Goal: Find specific page/section: Find specific page/section

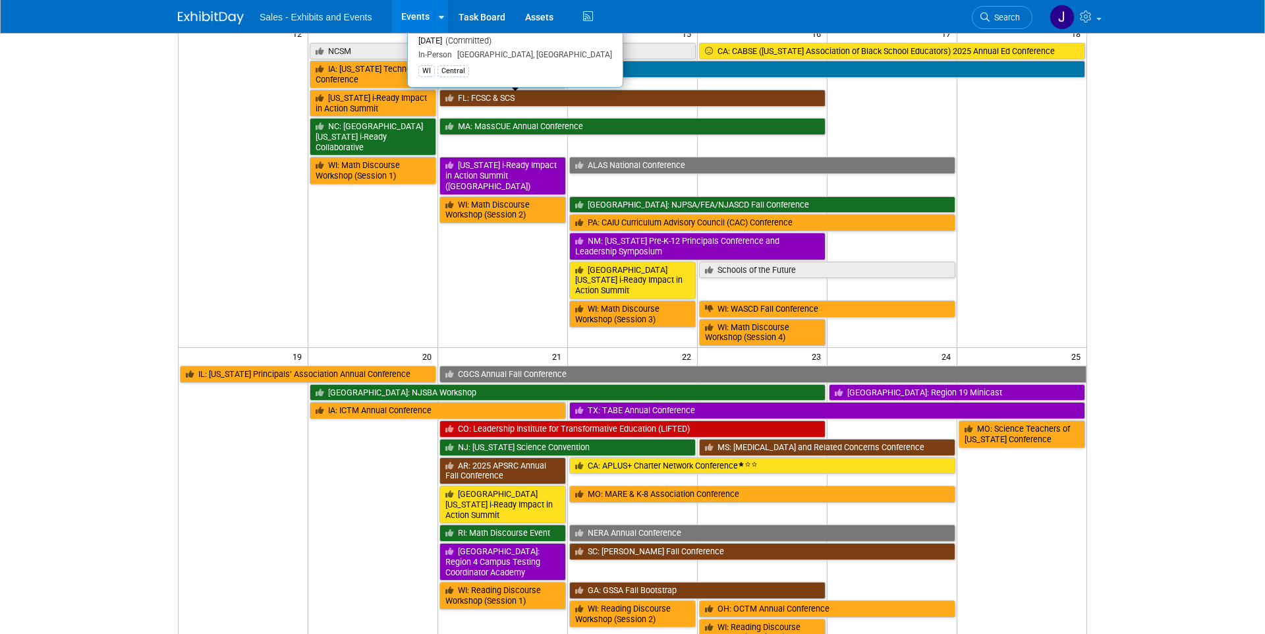
scroll to position [544, 0]
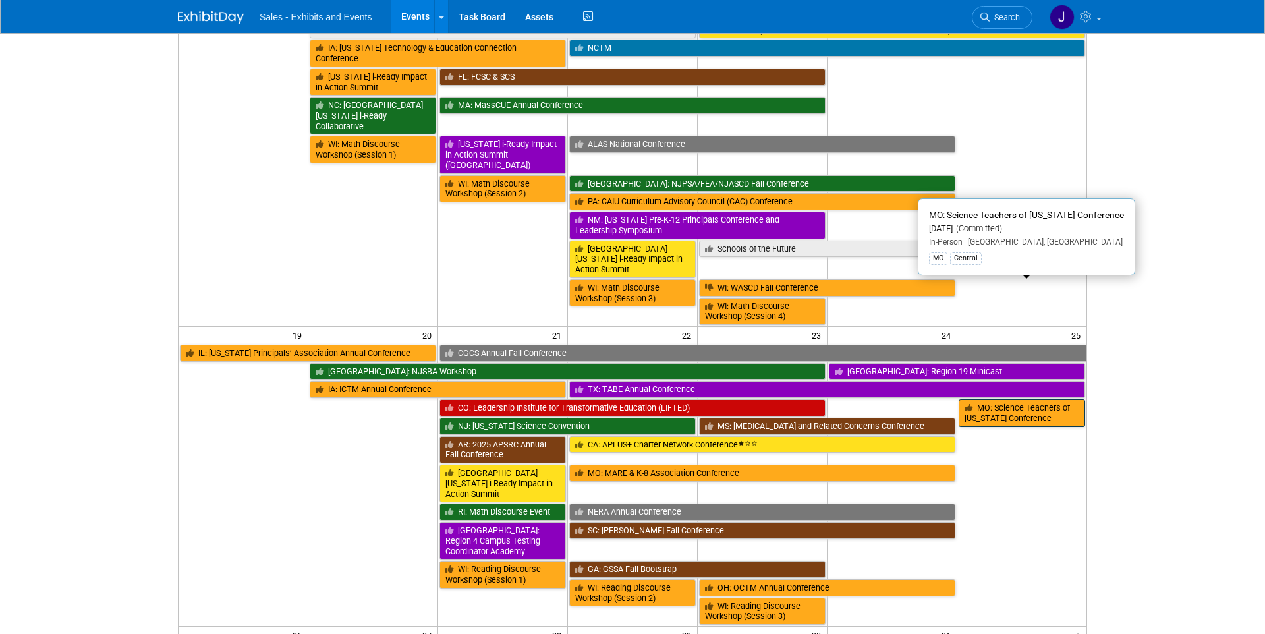
click at [1001, 399] on link "MO: Science Teachers of [US_STATE] Conference" at bounding box center [1022, 412] width 127 height 27
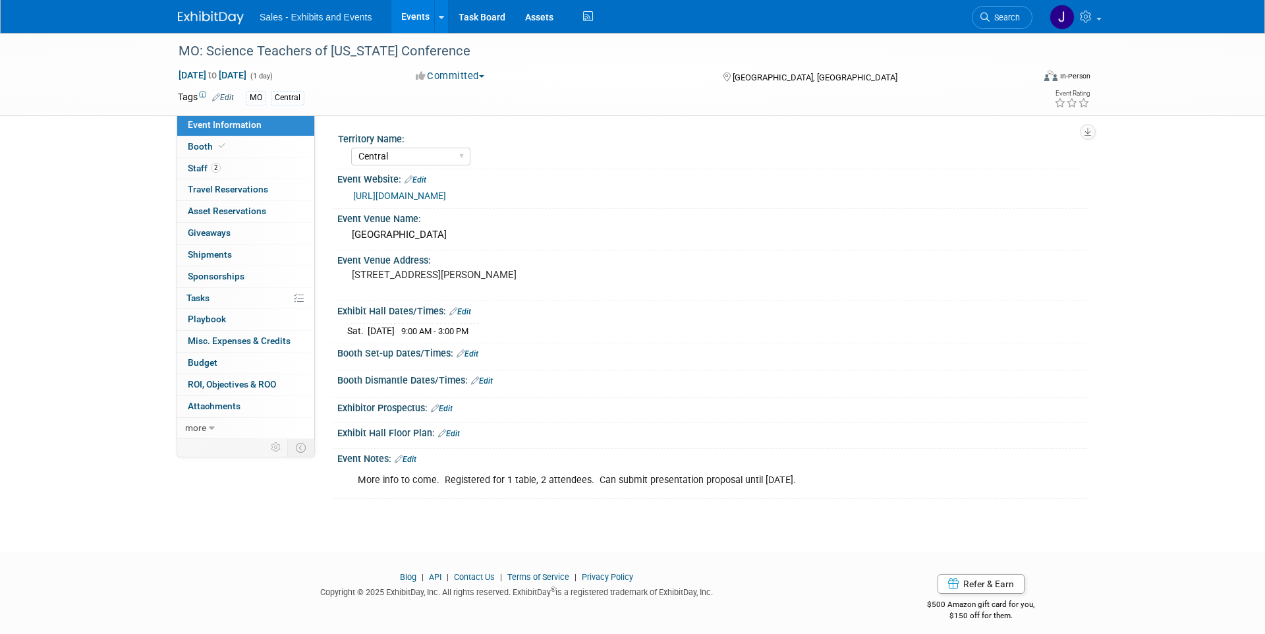
select select "Central"
click at [206, 166] on span "Staff 2" at bounding box center [204, 168] width 33 height 11
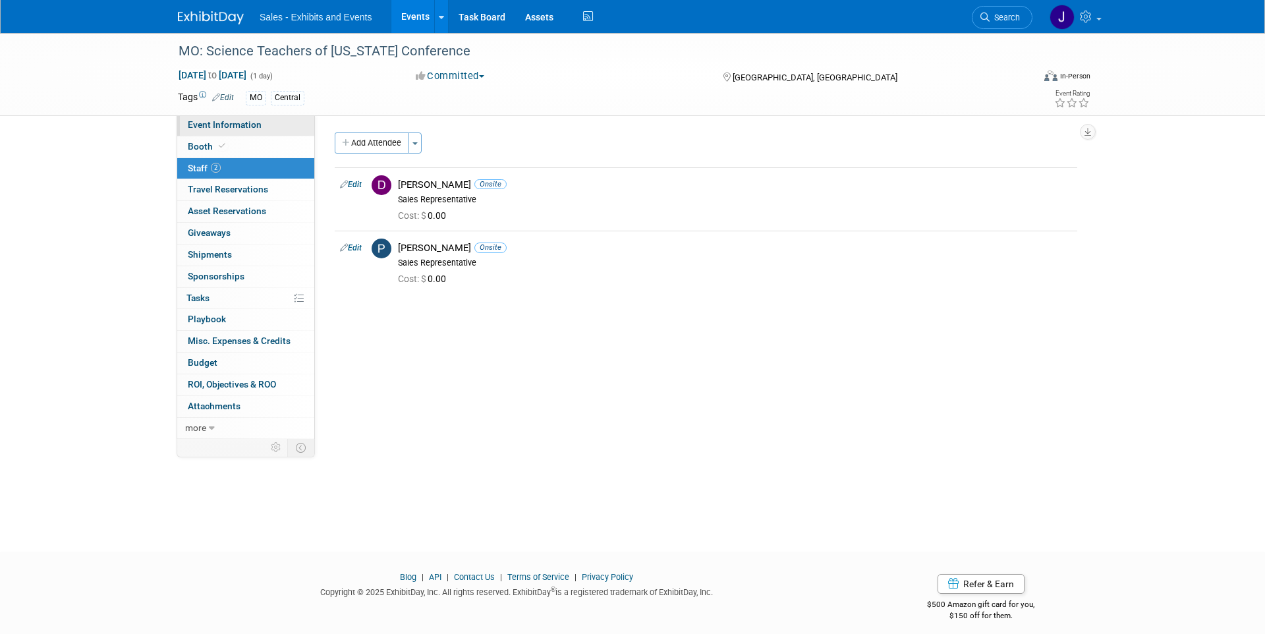
click at [196, 130] on link "Event Information" at bounding box center [245, 125] width 137 height 21
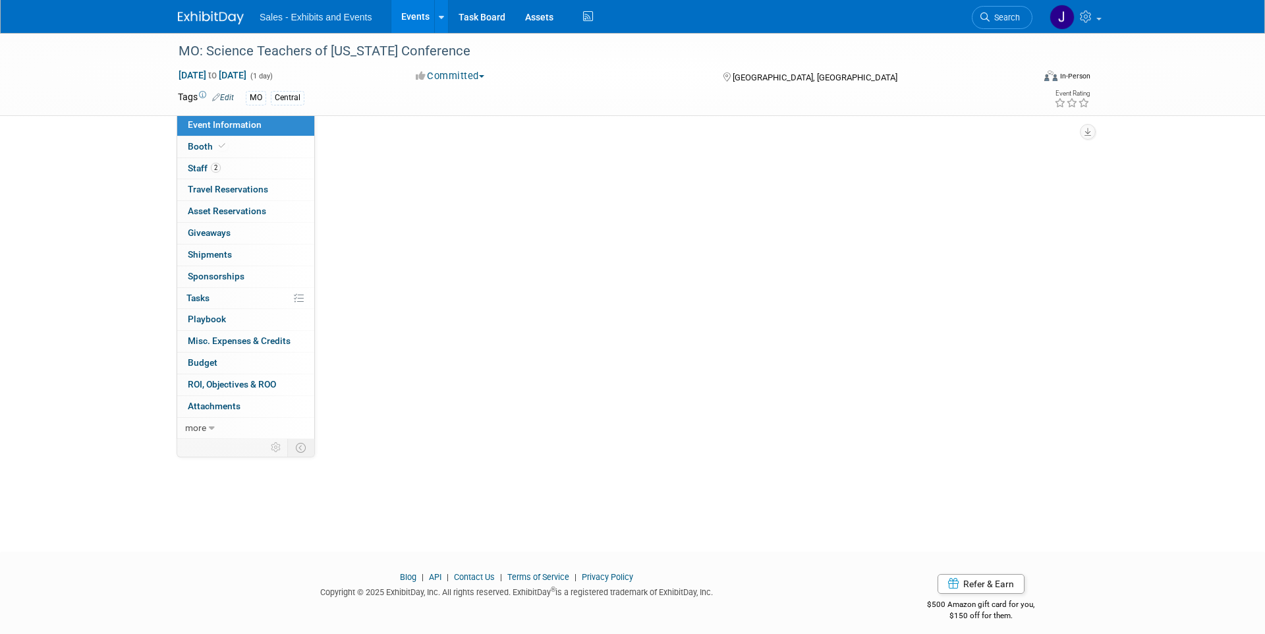
select select "Central"
